Goal: Task Accomplishment & Management: Complete application form

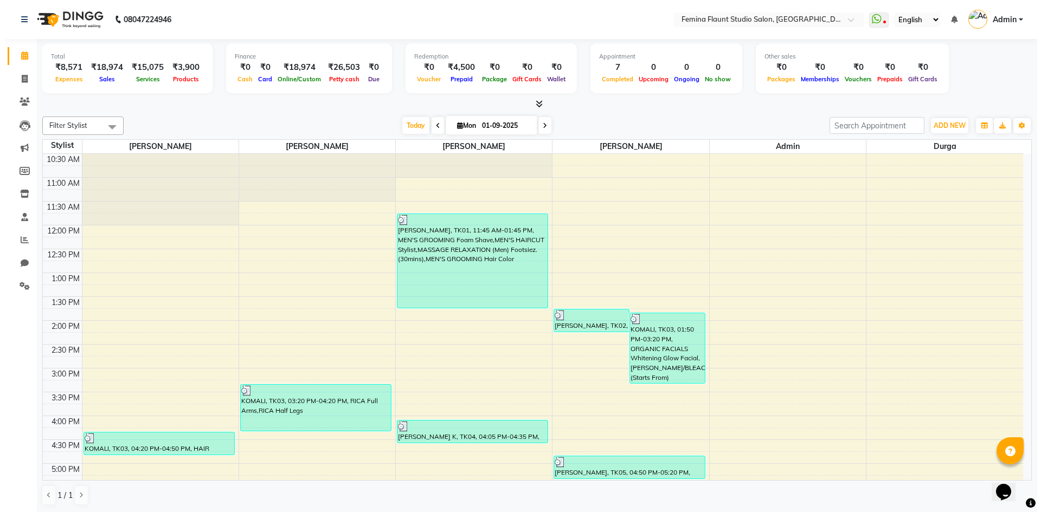
scroll to position [110, 0]
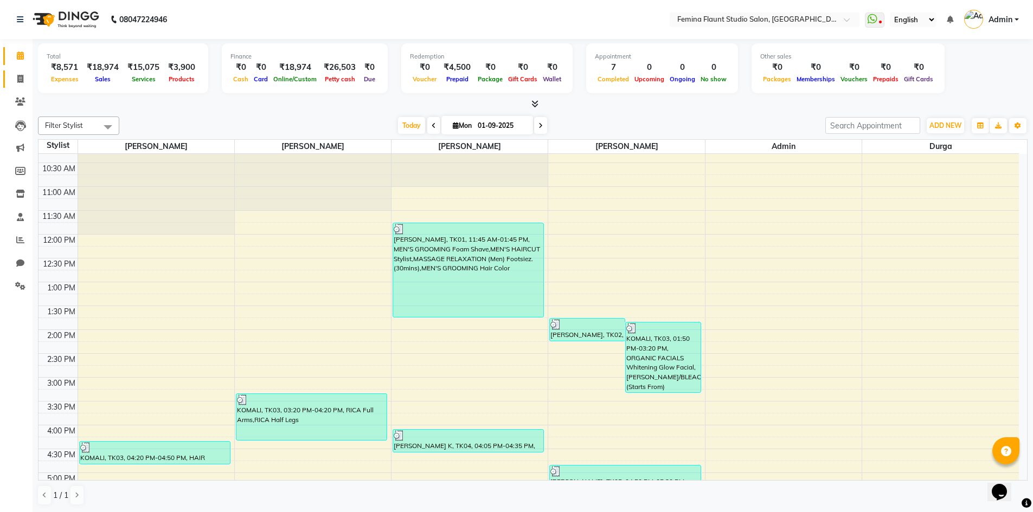
click at [17, 86] on link "Invoice" at bounding box center [16, 79] width 26 height 18
select select "service"
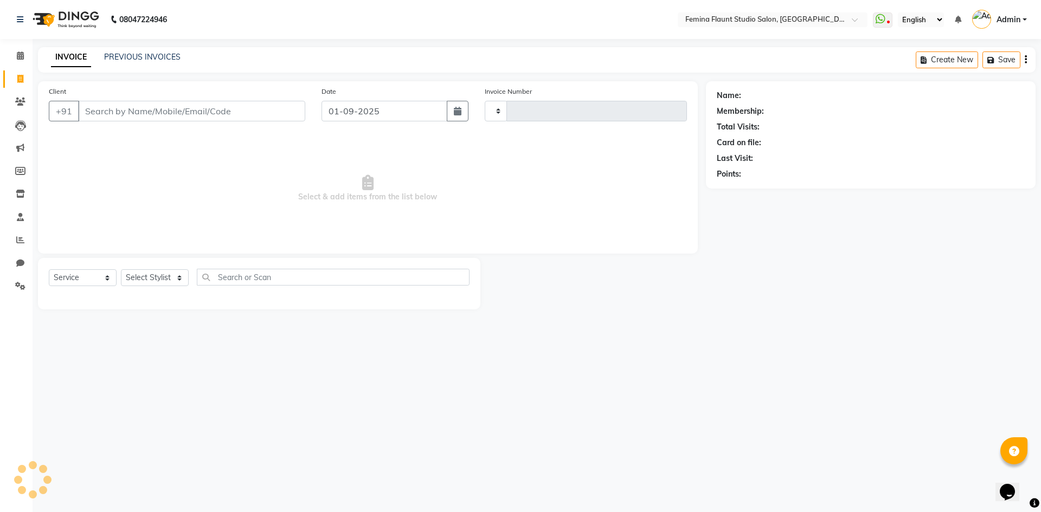
type input "0514"
select select "8333"
click at [177, 53] on link "PREVIOUS INVOICES" at bounding box center [142, 57] width 76 height 10
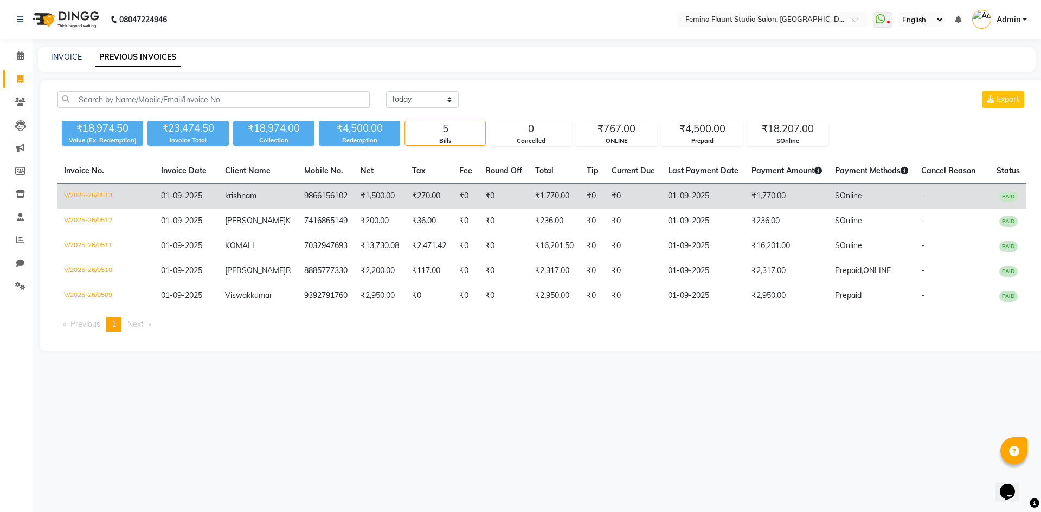
click at [535, 197] on td "₹1,770.00" at bounding box center [555, 196] width 52 height 25
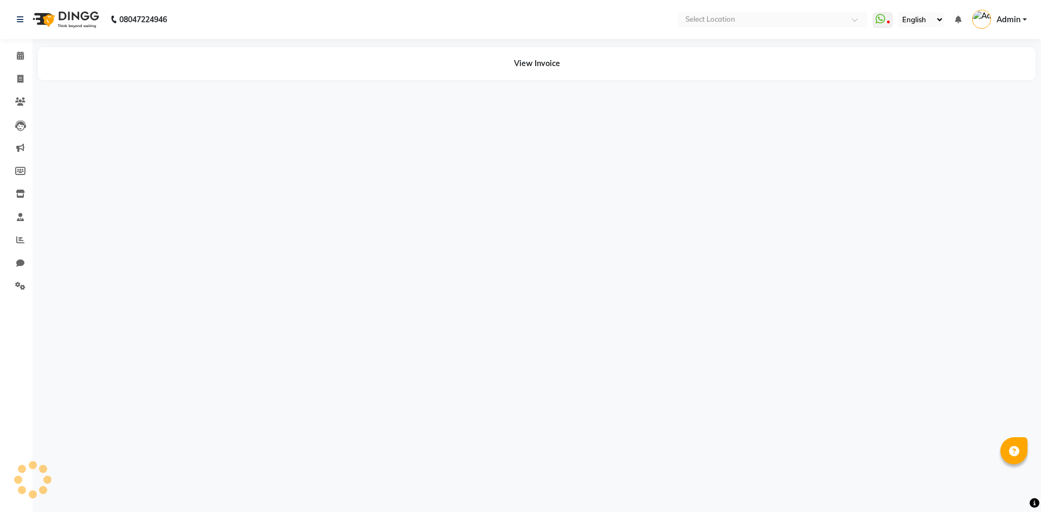
select select "en"
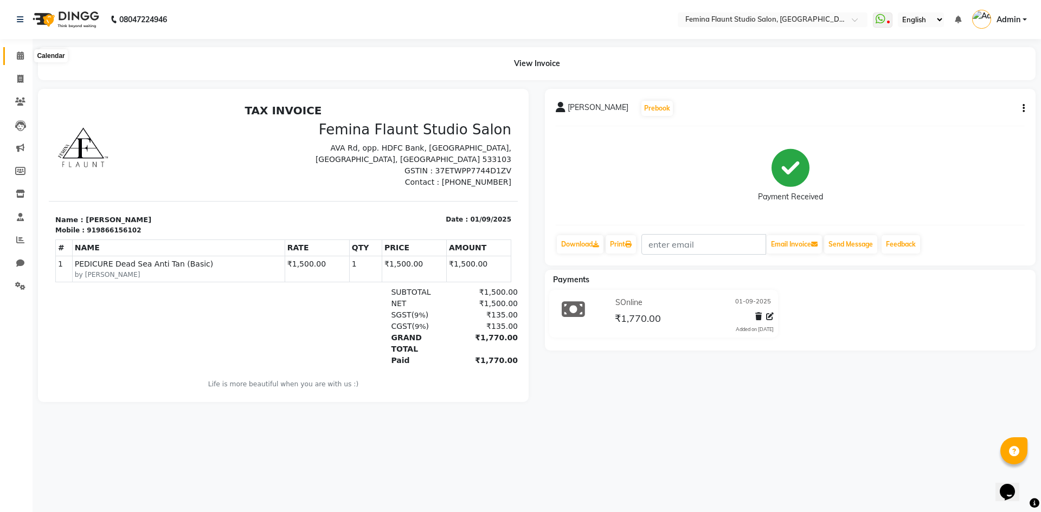
click at [17, 53] on icon at bounding box center [20, 56] width 7 height 8
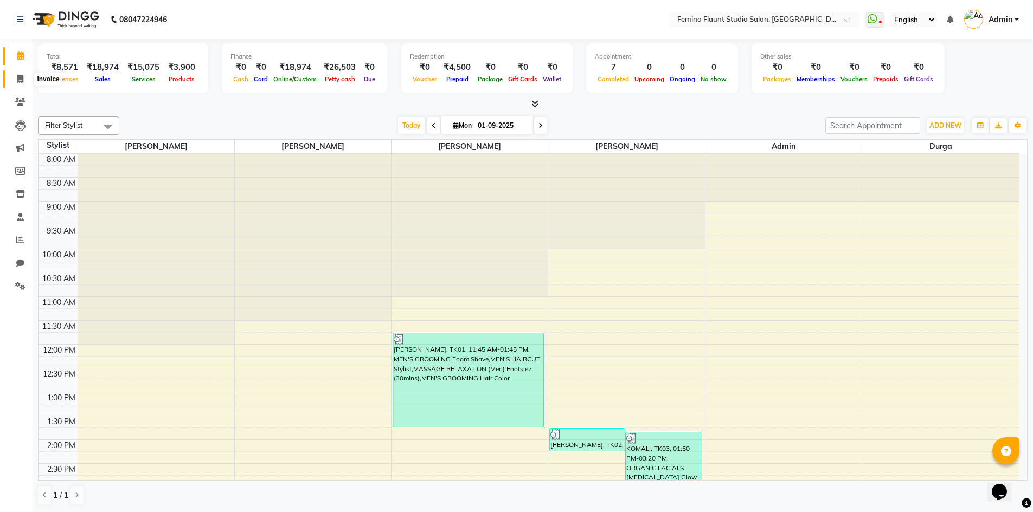
click at [27, 79] on span at bounding box center [20, 79] width 19 height 12
select select "service"
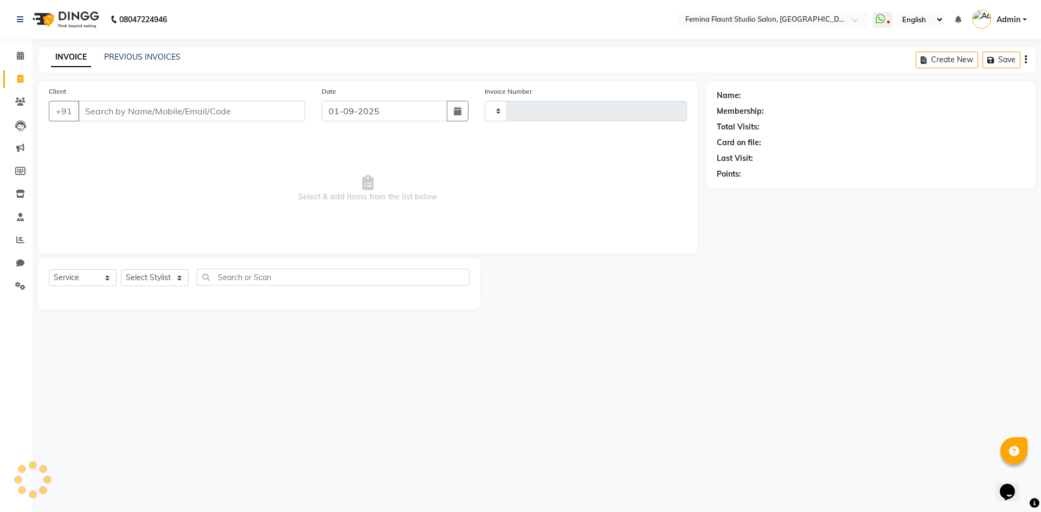
type input "0514"
select select "8333"
click at [130, 111] on input "Client" at bounding box center [191, 111] width 227 height 21
type input "h"
click at [105, 277] on select "Select Service Product Membership Package Voucher Prepaid Gift Card" at bounding box center [83, 278] width 68 height 17
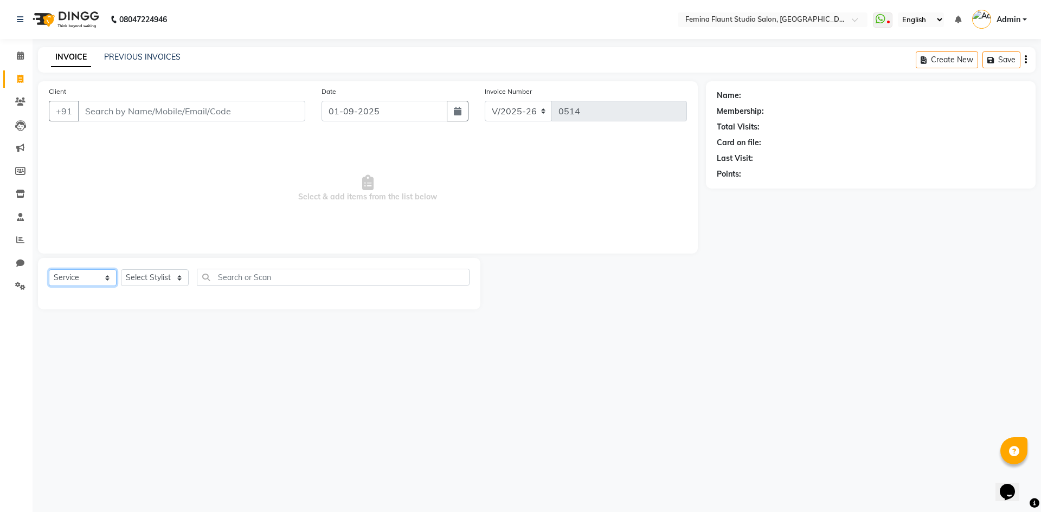
click at [49, 270] on select "Select Service Product Membership Package Voucher Prepaid Gift Card" at bounding box center [83, 278] width 68 height 17
click at [107, 276] on select "Select Service Product Membership Package Voucher Prepaid Gift Card" at bounding box center [83, 278] width 68 height 17
click at [49, 270] on select "Select Service Product Membership Package Voucher Prepaid Gift Card" at bounding box center [83, 278] width 68 height 17
click at [182, 279] on select "Select Stylist Admin Durga Jyothi Bandi Keerthi Sri Mohd Akib Mohd Faizan Prami…" at bounding box center [155, 278] width 68 height 17
select select "80610"
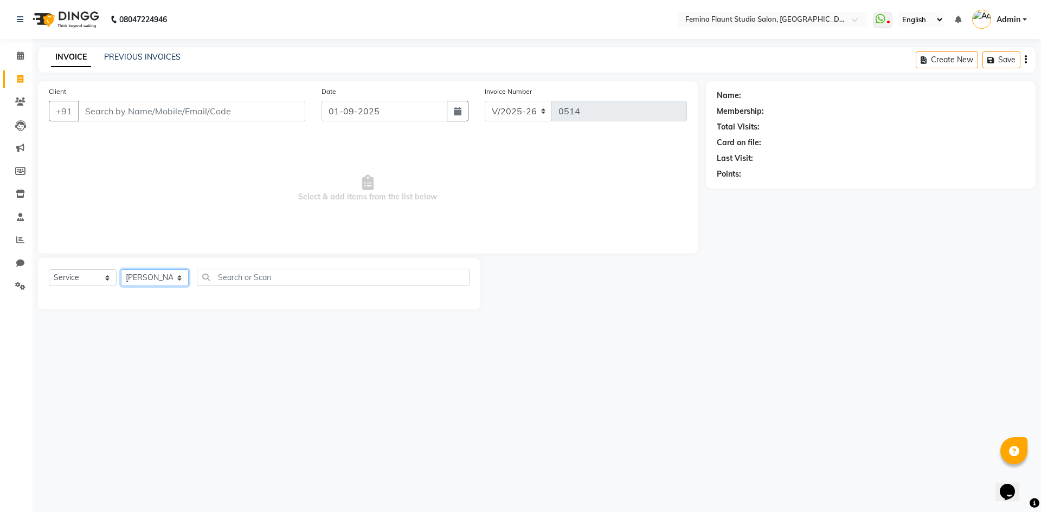
click at [121, 270] on select "Select Stylist Admin Durga Jyothi Bandi Keerthi Sri Mohd Akib Mohd Faizan Prami…" at bounding box center [155, 278] width 68 height 17
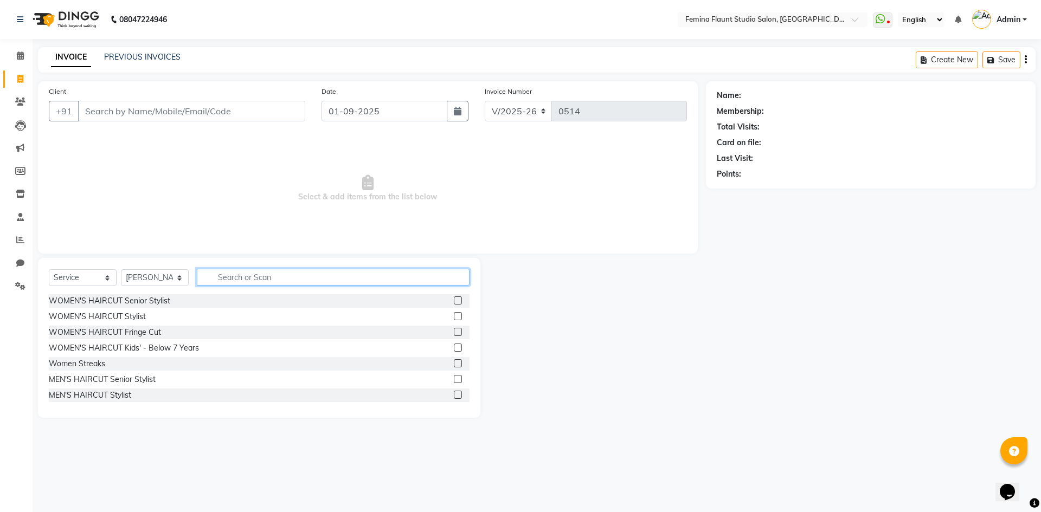
click at [241, 272] on input "text" at bounding box center [333, 277] width 273 height 17
type input "hair"
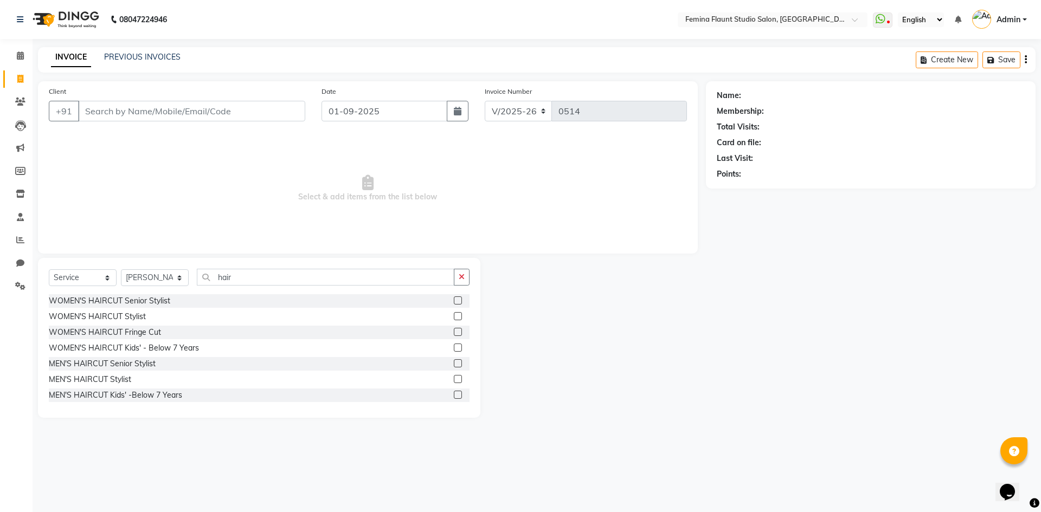
click at [454, 377] on label at bounding box center [458, 379] width 8 height 8
click at [454, 377] on input "checkbox" at bounding box center [457, 379] width 7 height 7
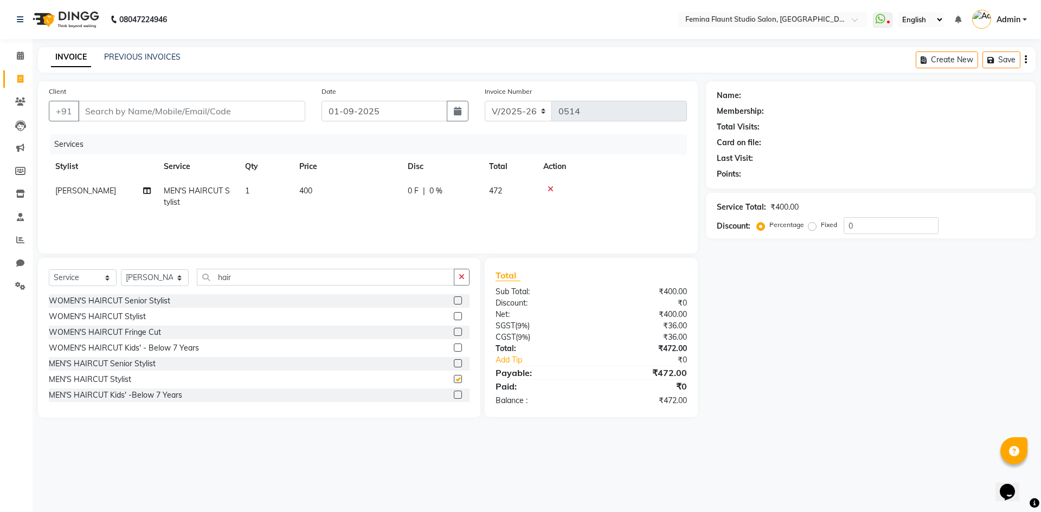
checkbox input "false"
click at [262, 279] on input "hair" at bounding box center [326, 277] width 258 height 17
type input "h"
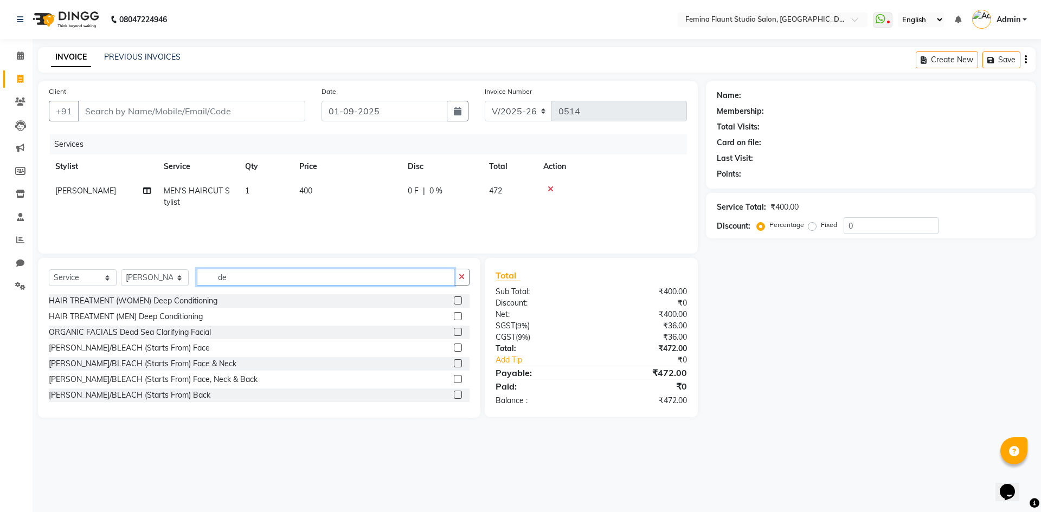
type input "de"
click at [454, 348] on label at bounding box center [458, 348] width 8 height 8
click at [454, 348] on input "checkbox" at bounding box center [457, 348] width 7 height 7
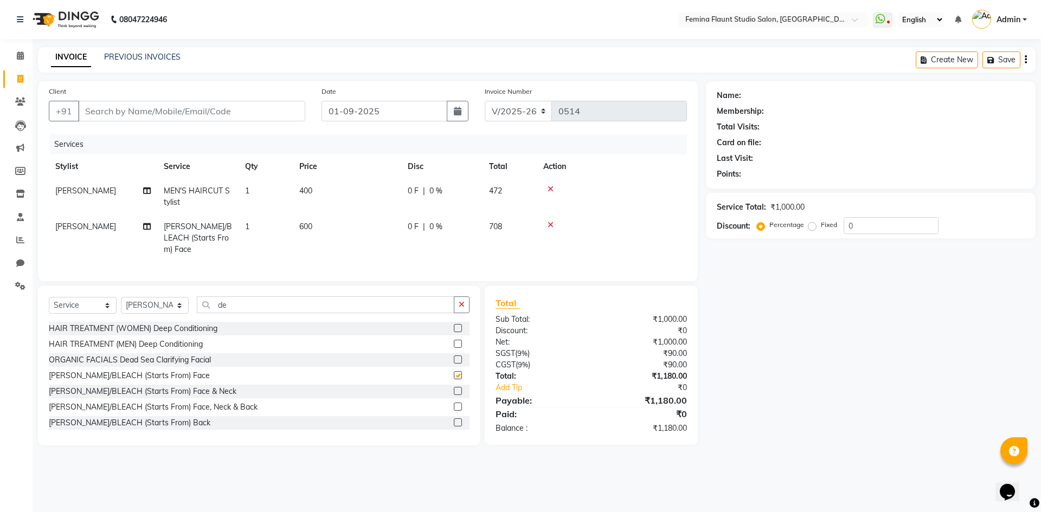
checkbox input "false"
click at [423, 188] on span "|" at bounding box center [424, 190] width 2 height 11
select select "80610"
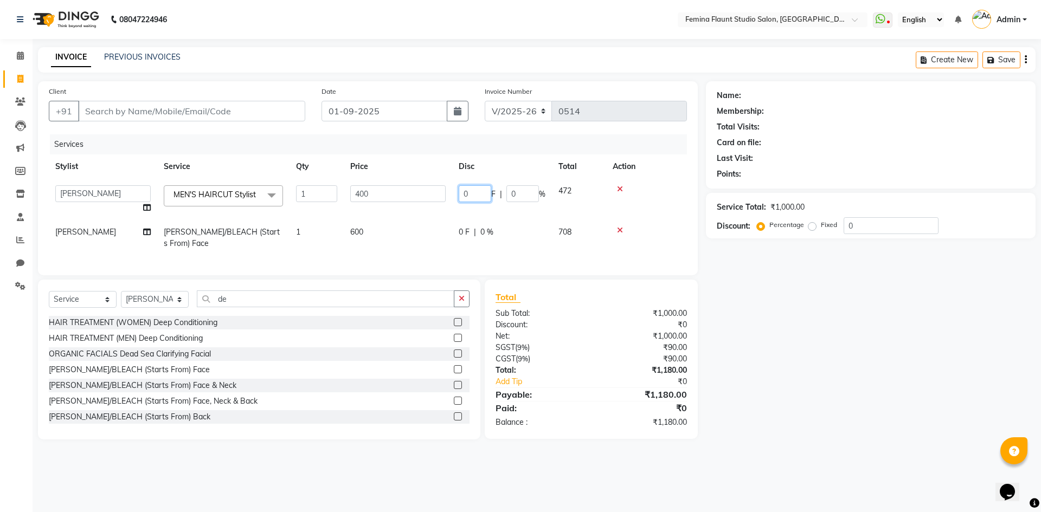
click at [482, 196] on input "0" at bounding box center [475, 193] width 33 height 17
type input "100"
click at [636, 203] on td at bounding box center [646, 199] width 81 height 41
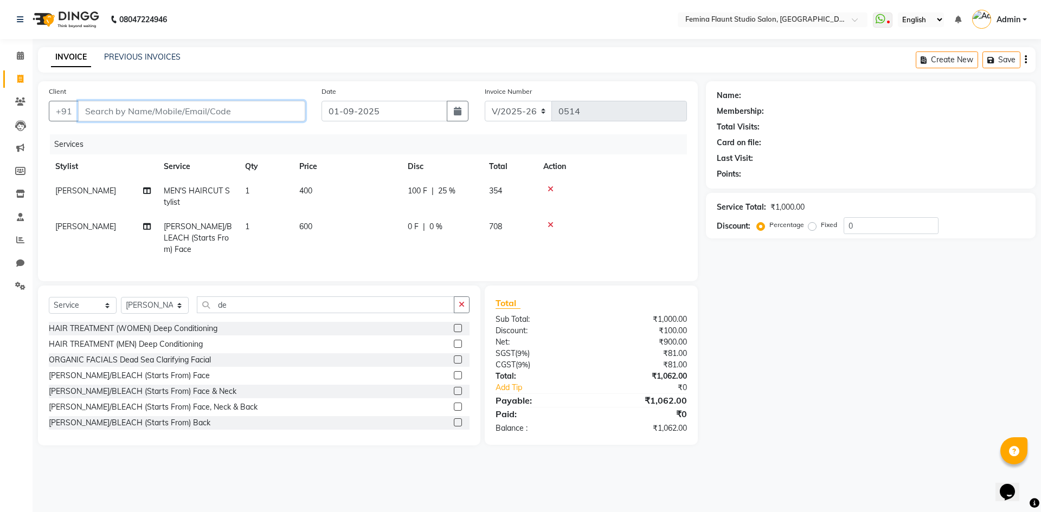
click at [224, 110] on input "Client" at bounding box center [191, 111] width 227 height 21
type input "7416746955"
click at [283, 108] on span "Add Client" at bounding box center [277, 111] width 43 height 11
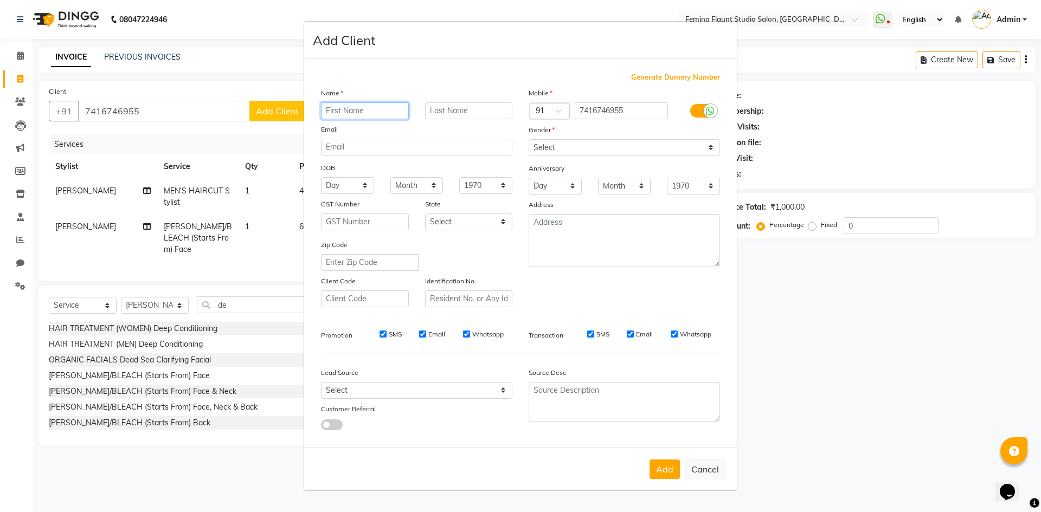
click at [323, 113] on input "text" at bounding box center [365, 110] width 88 height 17
type input "[PERSON_NAME]"
click at [473, 111] on input "text" at bounding box center [469, 110] width 88 height 17
type input "t"
type input "T"
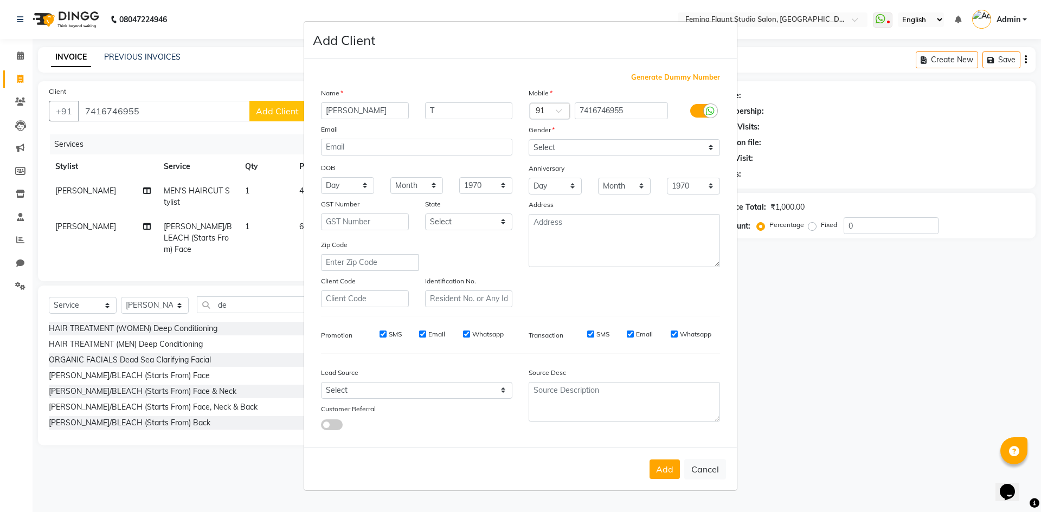
click at [471, 72] on div "Generate Dummy Number Name samuel T Email DOB Day 01 02 03 04 05 06 07 08 09 10…" at bounding box center [520, 253] width 433 height 389
click at [710, 150] on select "Select Male Female Other Prefer Not To Say" at bounding box center [624, 147] width 191 height 17
select select "male"
click at [529, 139] on select "Select Male Female Other Prefer Not To Say" at bounding box center [624, 147] width 191 height 17
click at [672, 473] on button "Add" at bounding box center [665, 470] width 30 height 20
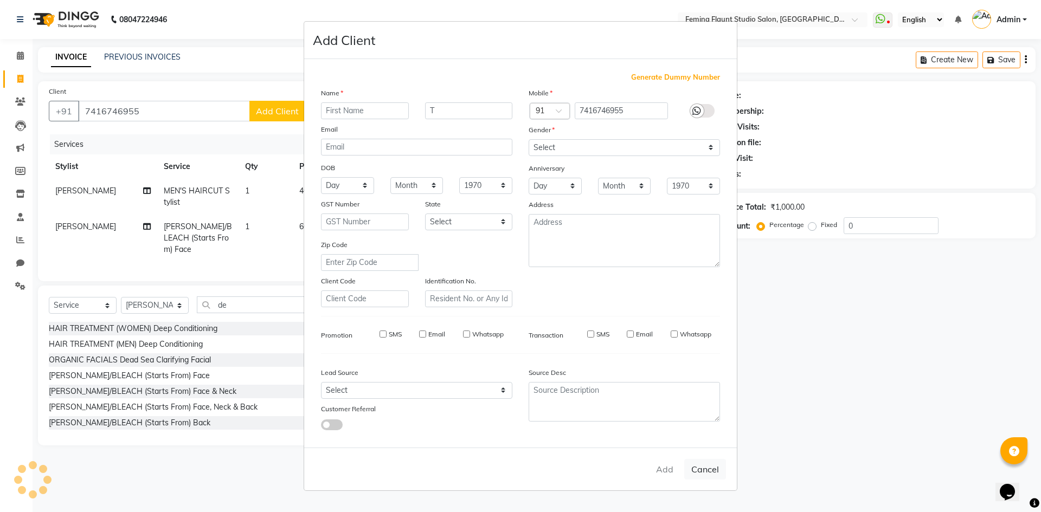
select select
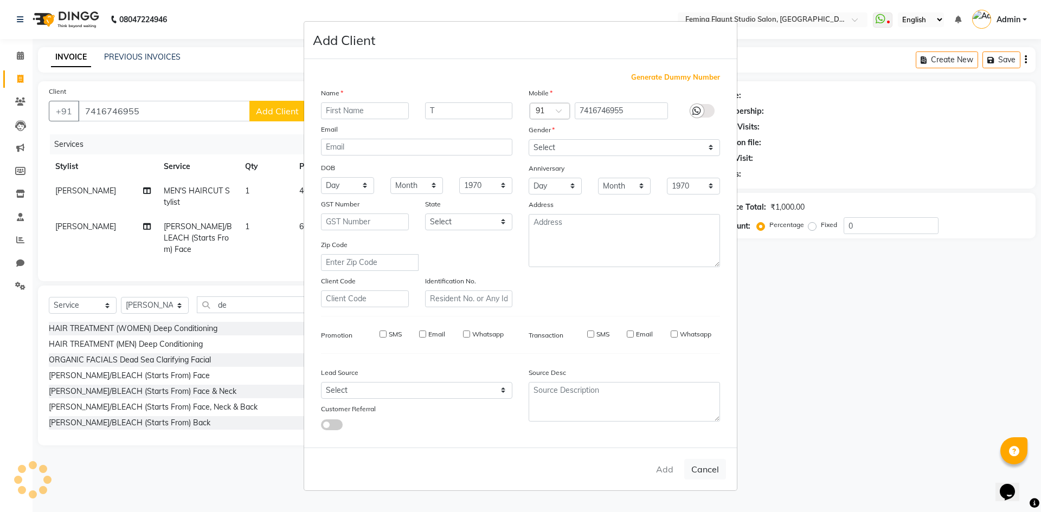
select select
checkbox input "false"
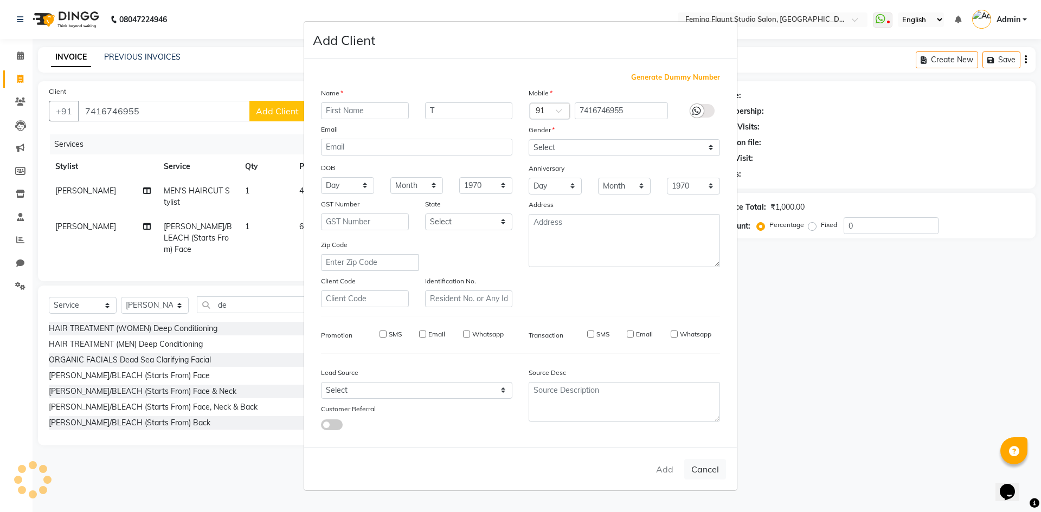
checkbox input "false"
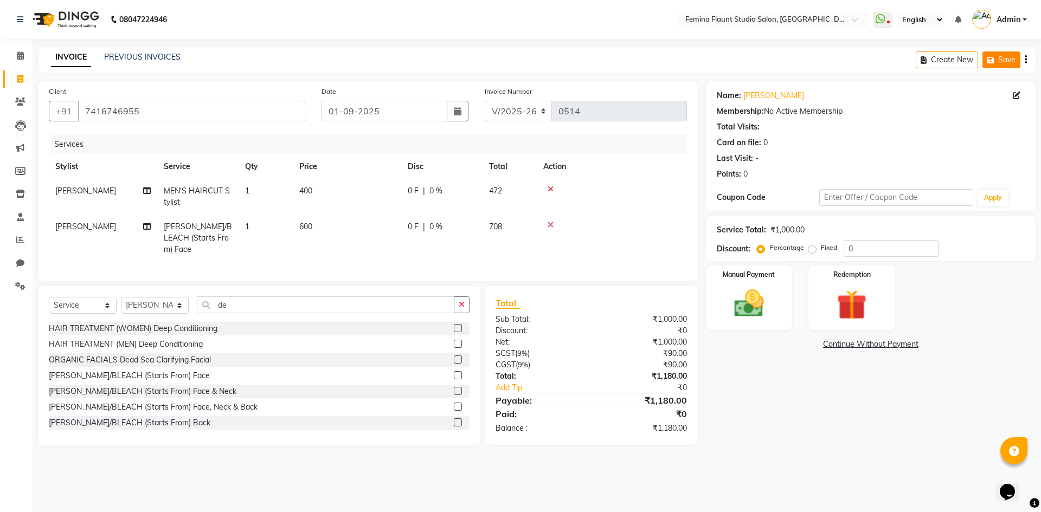
click at [1008, 59] on button "Save" at bounding box center [1002, 60] width 38 height 17
click at [419, 187] on div "0 F | 0 %" at bounding box center [442, 190] width 68 height 11
select select "80610"
click at [420, 189] on div "0 F | 0 %" at bounding box center [442, 190] width 68 height 11
select select "80610"
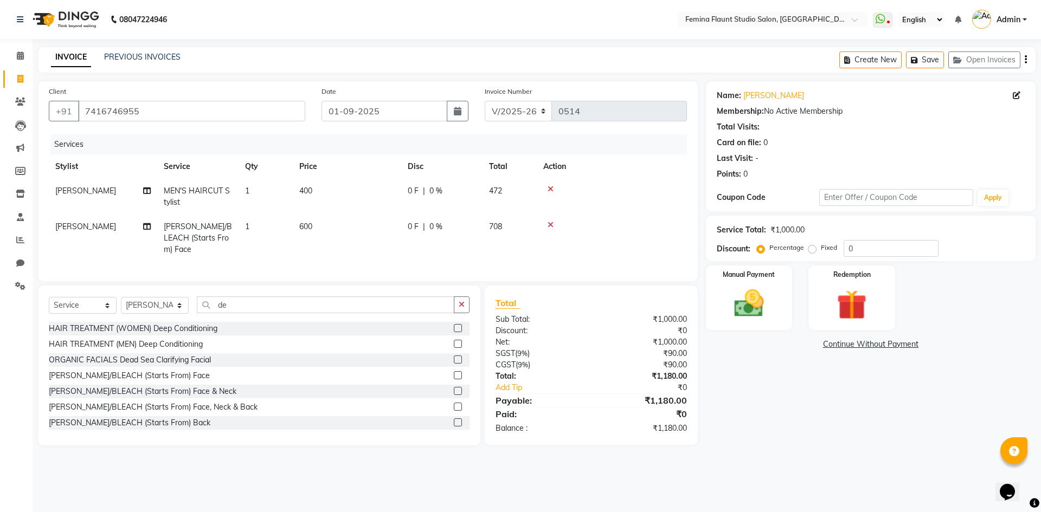
click at [450, 190] on div "0 F | 0 %" at bounding box center [442, 190] width 68 height 11
select select "80610"
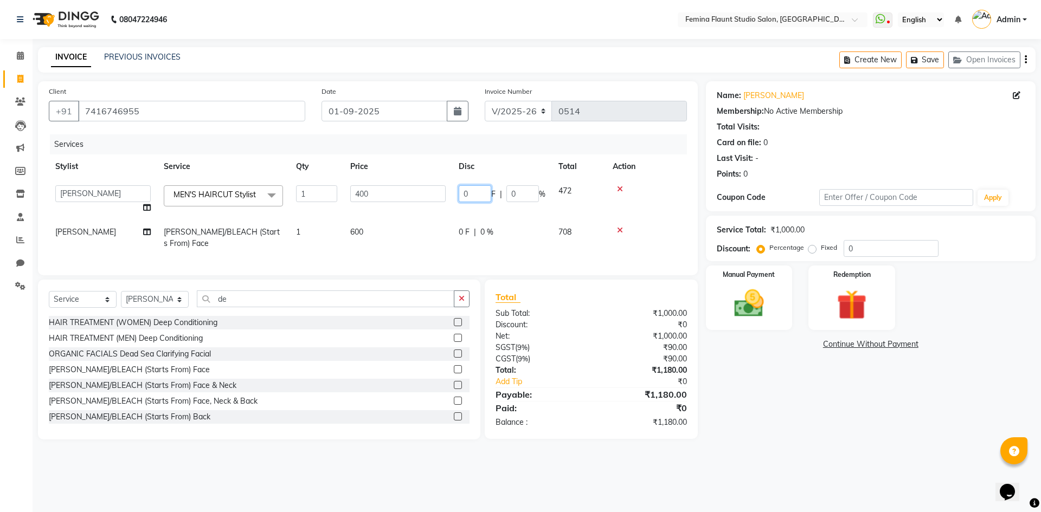
click at [473, 193] on input "0" at bounding box center [475, 193] width 33 height 17
type input "100"
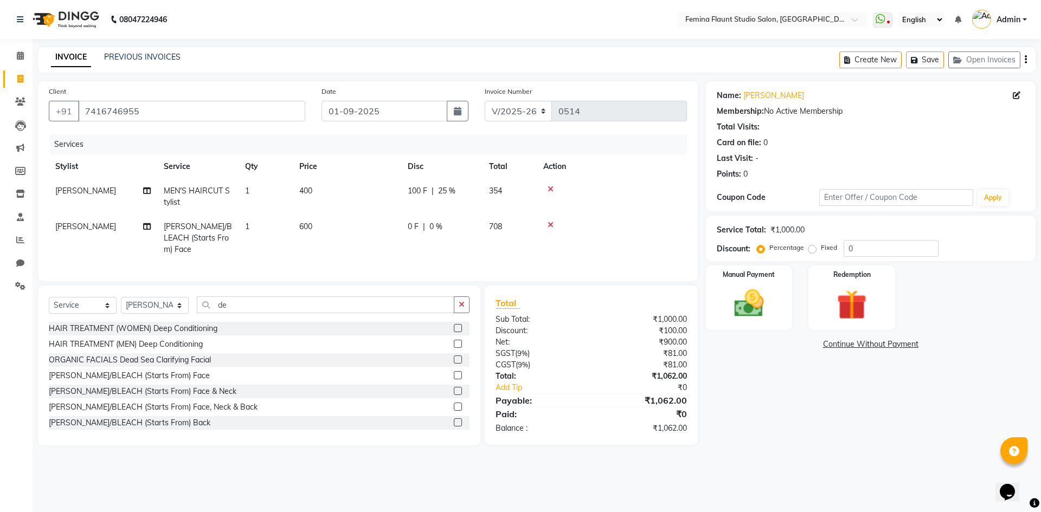
click at [657, 180] on td at bounding box center [612, 197] width 150 height 36
click at [775, 317] on div "Manual Payment" at bounding box center [749, 298] width 90 height 67
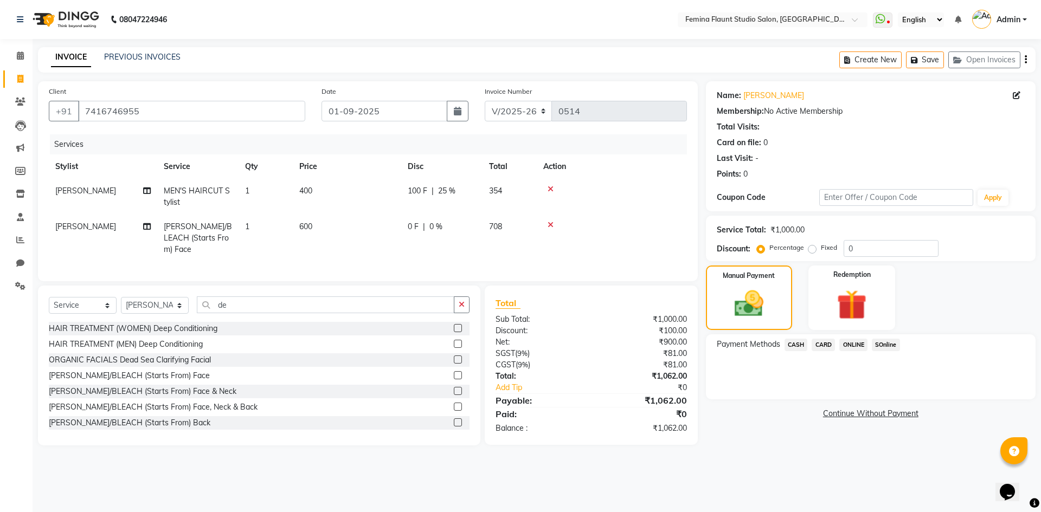
click at [794, 344] on span "CASH" at bounding box center [796, 345] width 23 height 12
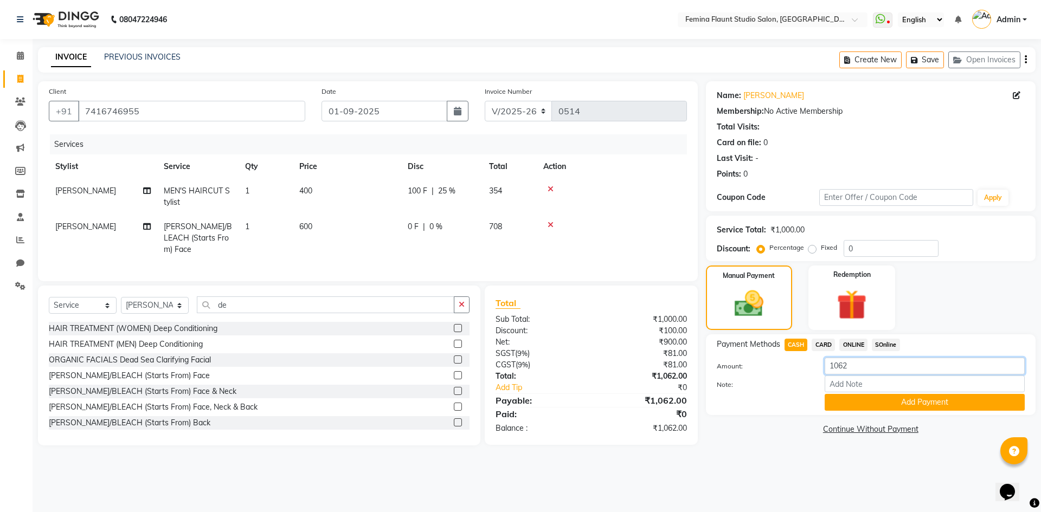
click at [876, 369] on input "1062" at bounding box center [925, 366] width 200 height 17
type input "1000"
click at [895, 405] on button "Add Payment" at bounding box center [925, 402] width 200 height 17
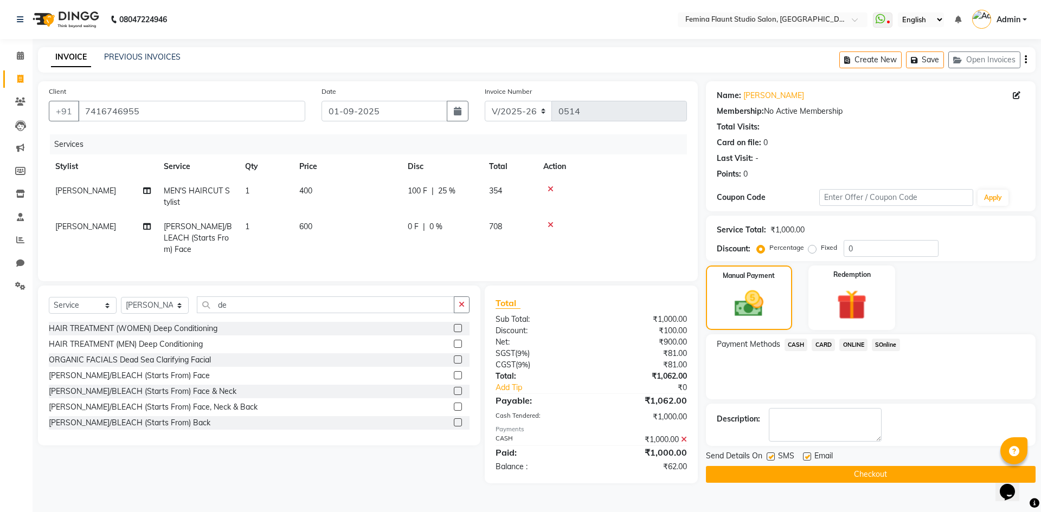
click at [881, 342] on span "SOnline" at bounding box center [886, 345] width 28 height 12
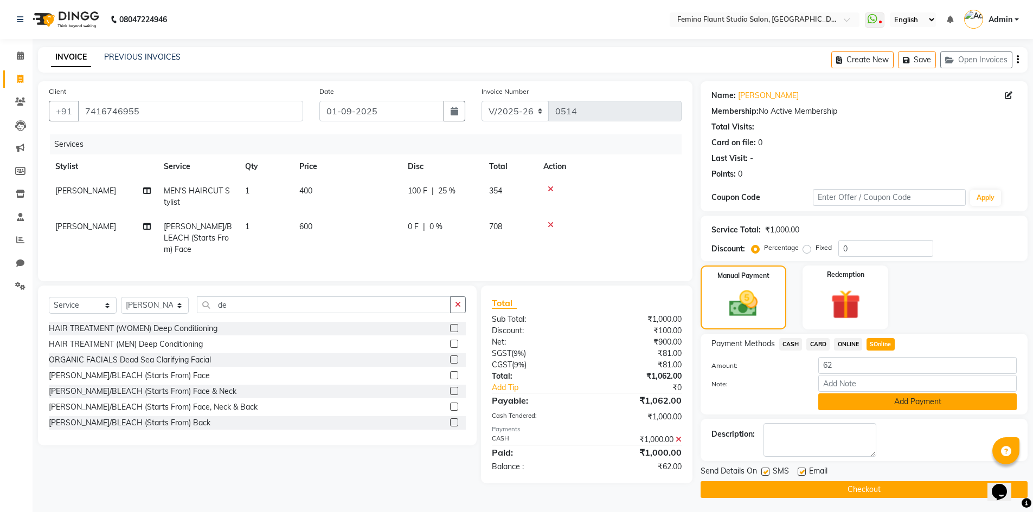
click at [892, 402] on button "Add Payment" at bounding box center [917, 402] width 198 height 17
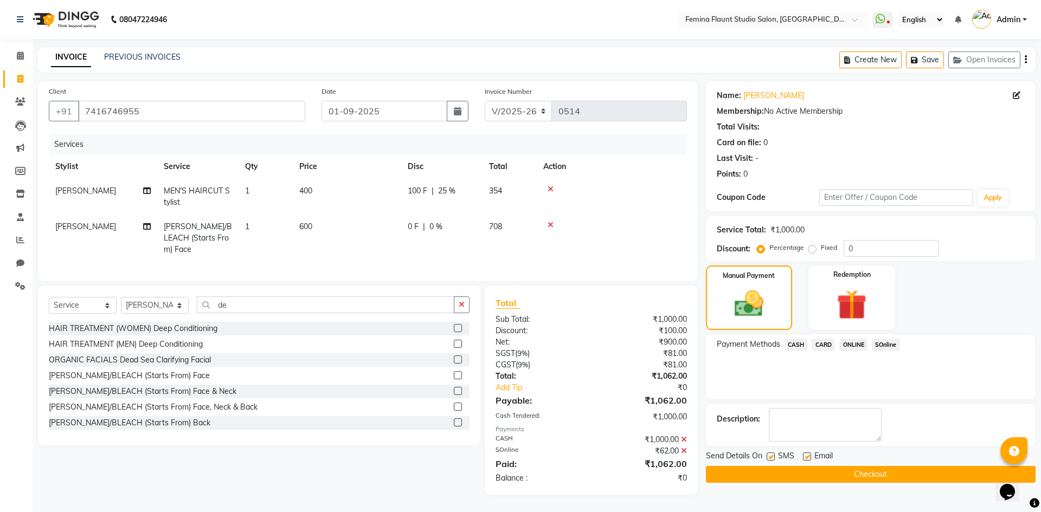
click at [918, 472] on button "Checkout" at bounding box center [871, 474] width 330 height 17
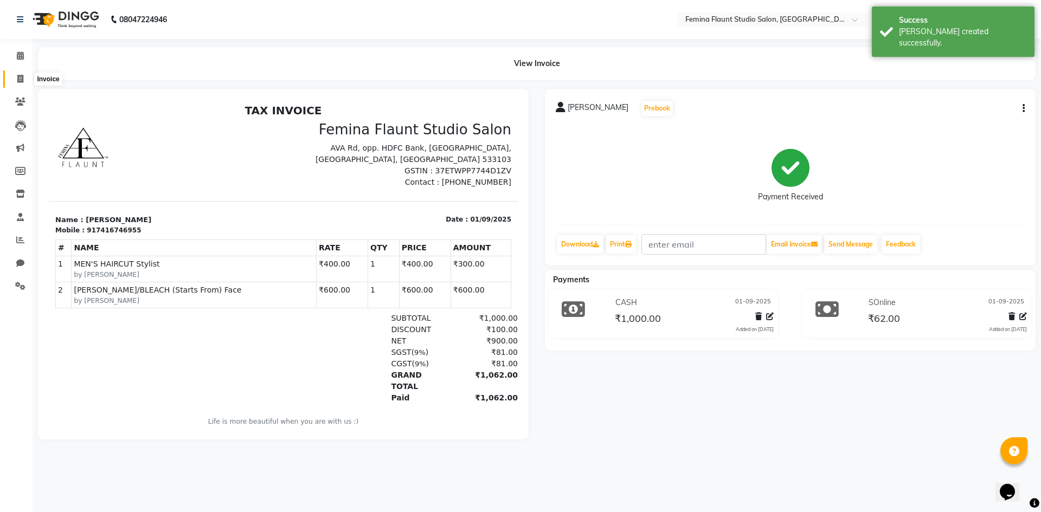
click at [20, 82] on icon at bounding box center [20, 79] width 6 height 8
select select "service"
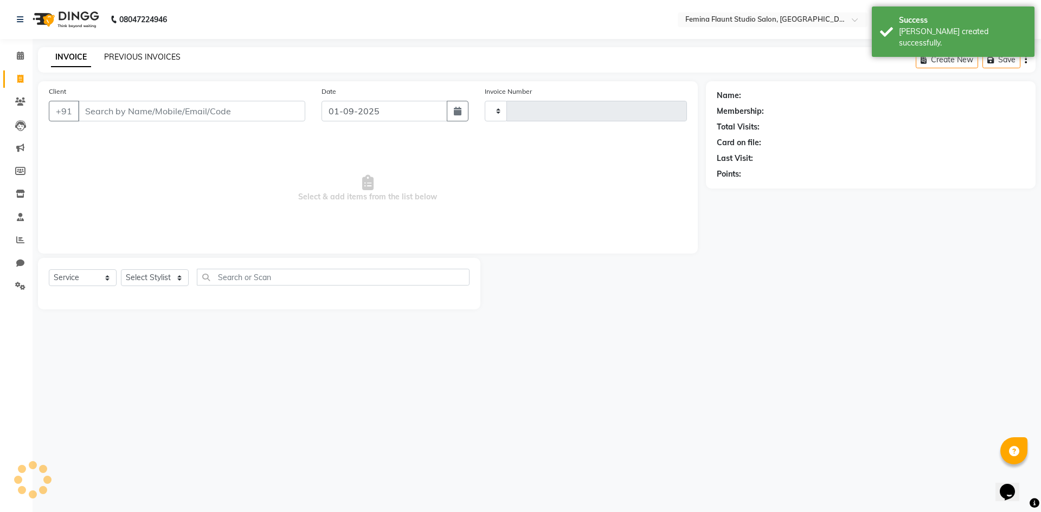
type input "0515"
select select "8333"
click at [110, 60] on link "PREVIOUS INVOICES" at bounding box center [142, 57] width 76 height 10
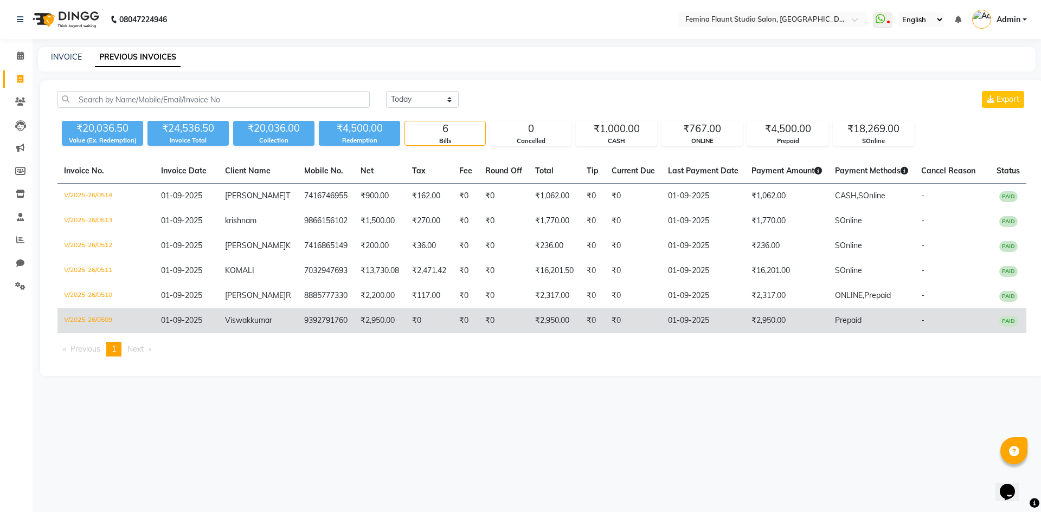
click at [692, 311] on td "01-09-2025" at bounding box center [704, 321] width 84 height 25
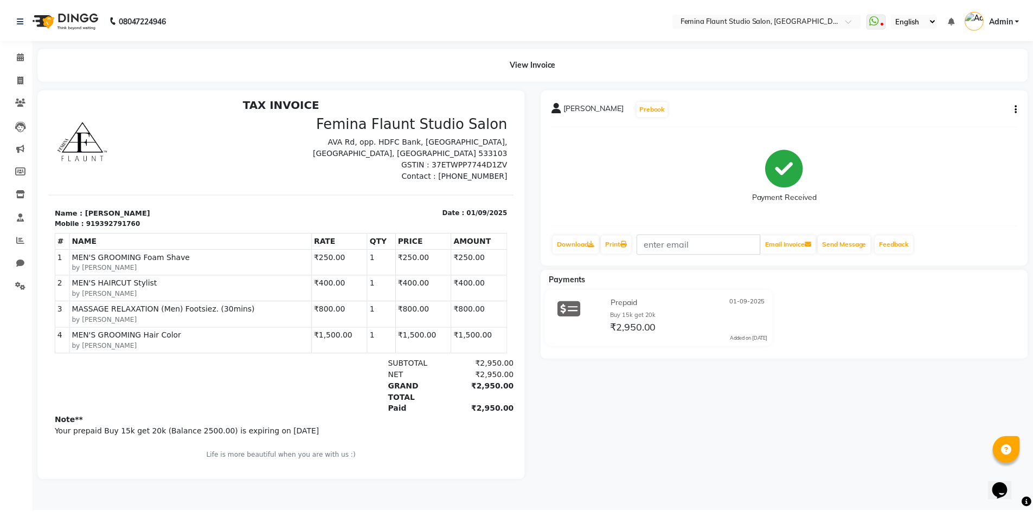
scroll to position [9, 0]
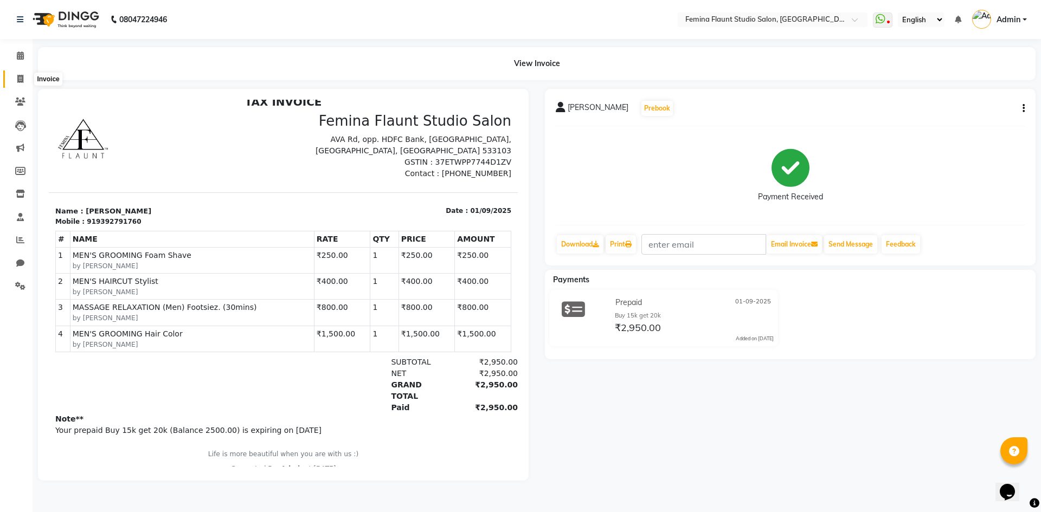
click at [22, 75] on icon at bounding box center [20, 79] width 6 height 8
select select "service"
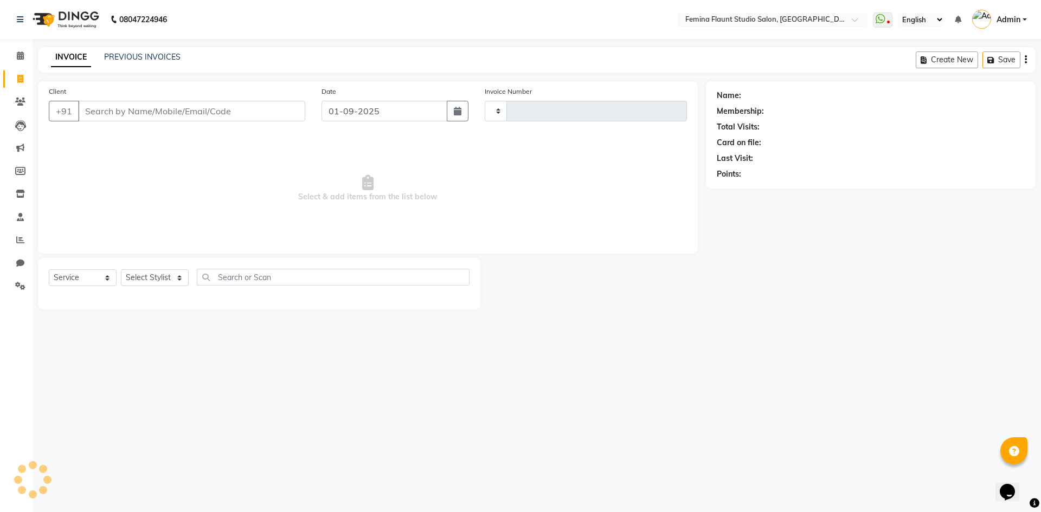
type input "0515"
select select "8333"
click at [22, 104] on icon at bounding box center [20, 102] width 10 height 8
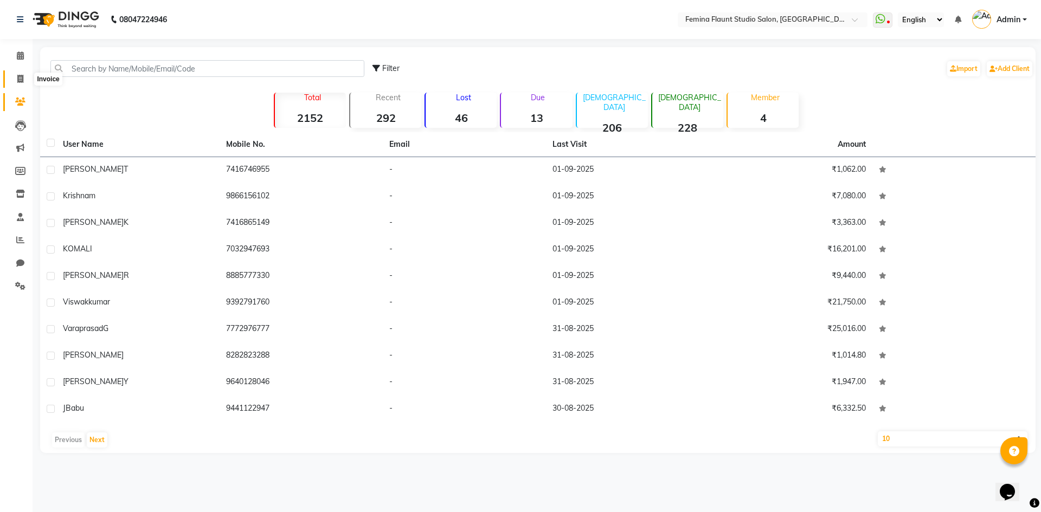
click at [18, 77] on icon at bounding box center [20, 79] width 6 height 8
select select "service"
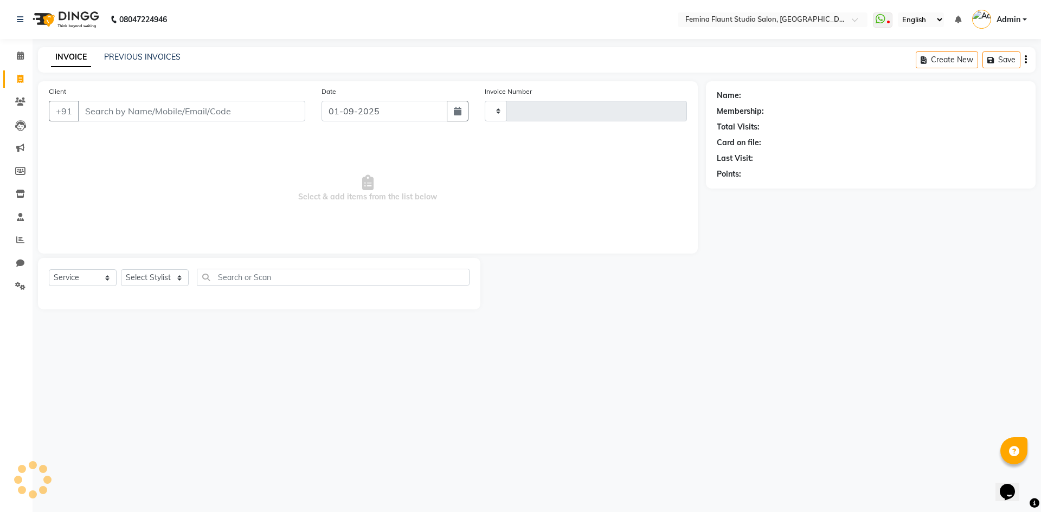
type input "0515"
select select "8333"
click at [19, 100] on icon at bounding box center [20, 102] width 10 height 8
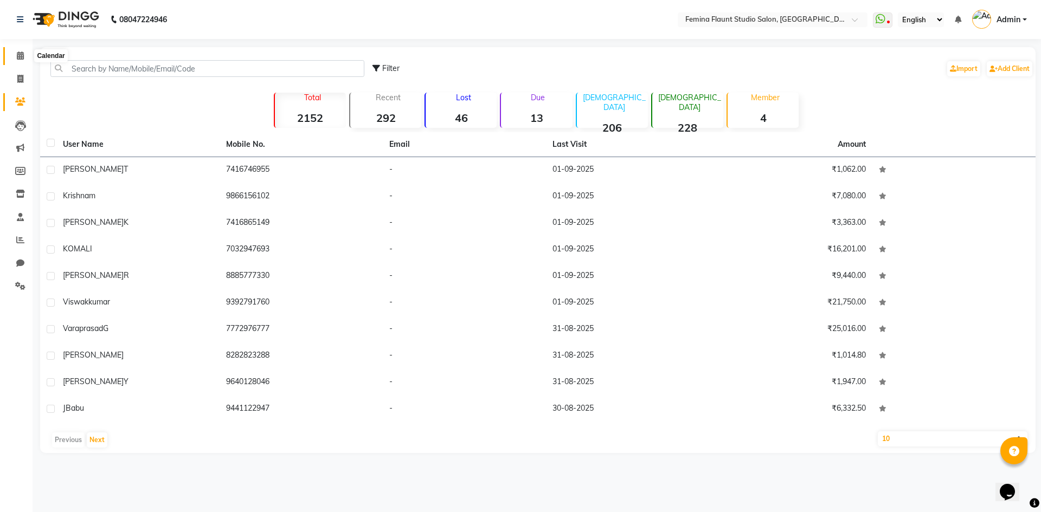
click at [20, 59] on icon at bounding box center [20, 56] width 7 height 8
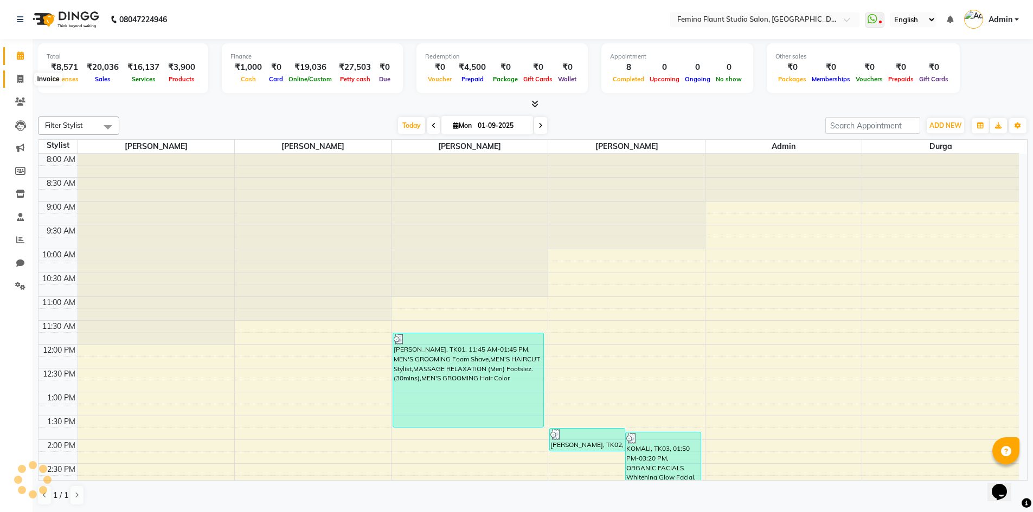
click at [25, 79] on span at bounding box center [20, 79] width 19 height 12
select select "service"
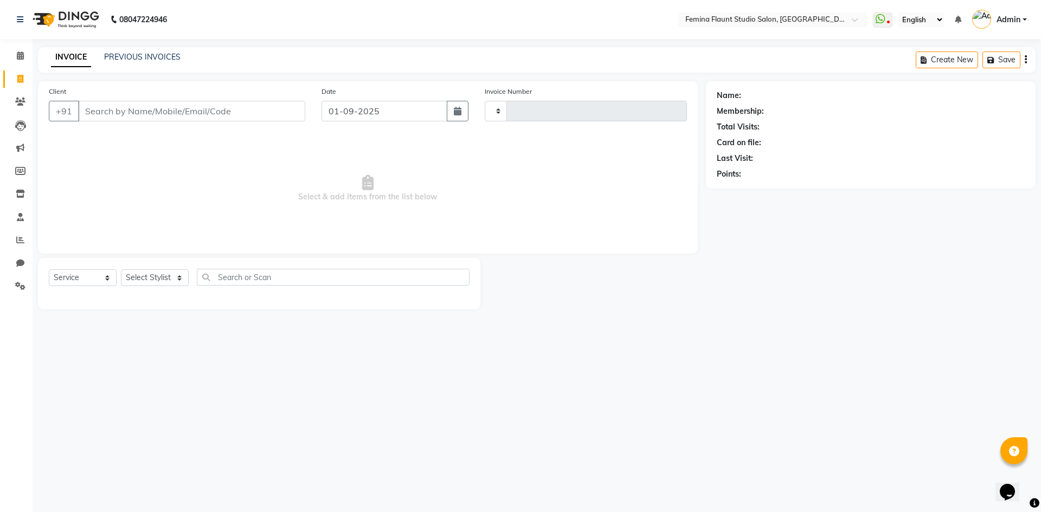
type input "0515"
select select "8333"
click at [150, 56] on link "PREVIOUS INVOICES" at bounding box center [142, 57] width 76 height 10
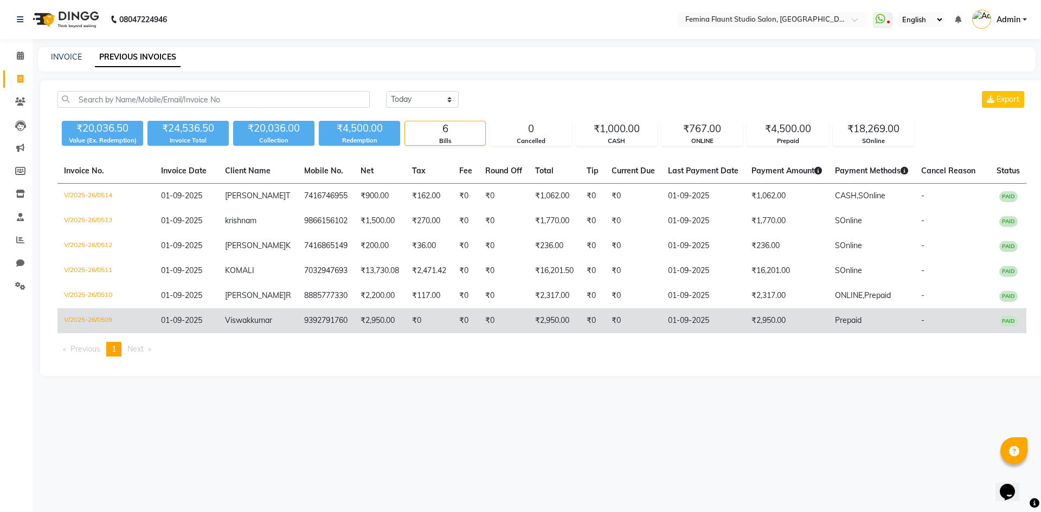
click at [549, 318] on td "₹2,950.00" at bounding box center [555, 321] width 52 height 25
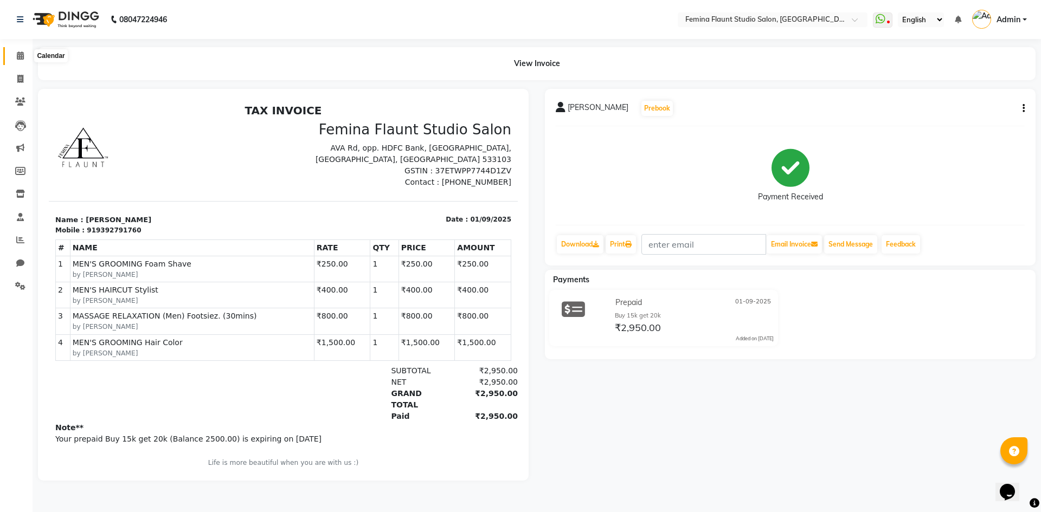
click at [18, 57] on icon at bounding box center [20, 56] width 7 height 8
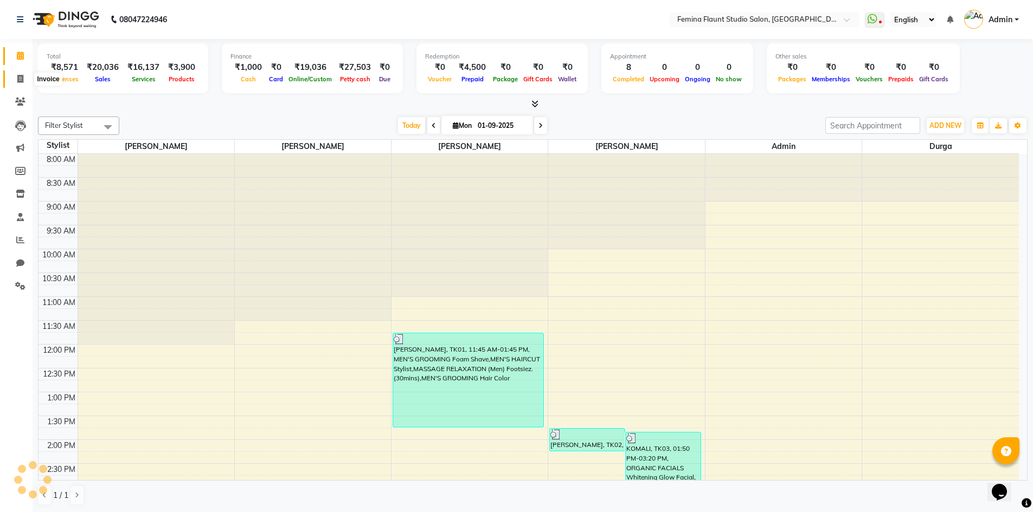
click at [17, 80] on icon at bounding box center [20, 79] width 6 height 8
select select "service"
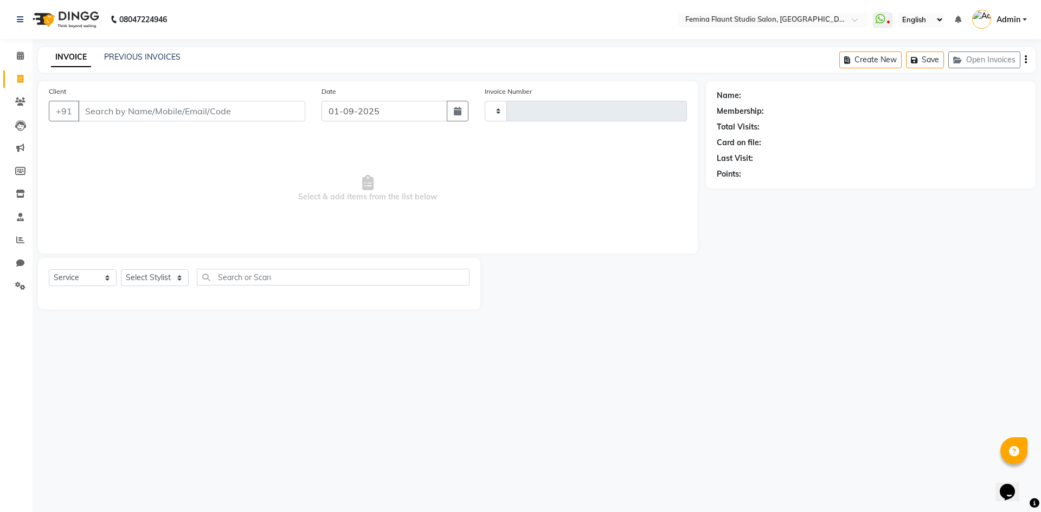
type input "0515"
select select "8333"
click at [114, 55] on link "PREVIOUS INVOICES" at bounding box center [142, 57] width 76 height 10
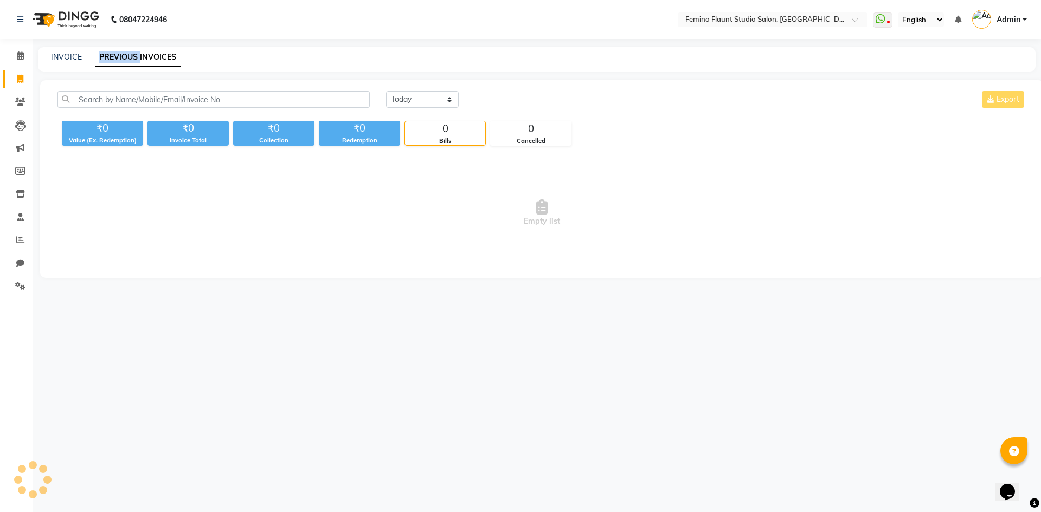
click at [114, 55] on link "PREVIOUS INVOICES" at bounding box center [138, 58] width 86 height 20
